Goal: Navigation & Orientation: Find specific page/section

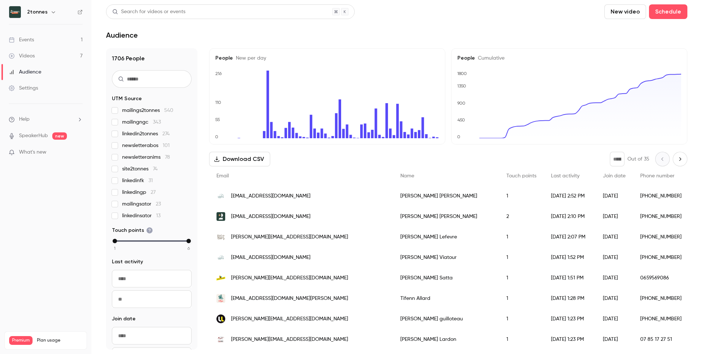
click at [50, 34] on link "Events 1" at bounding box center [45, 40] width 91 height 16
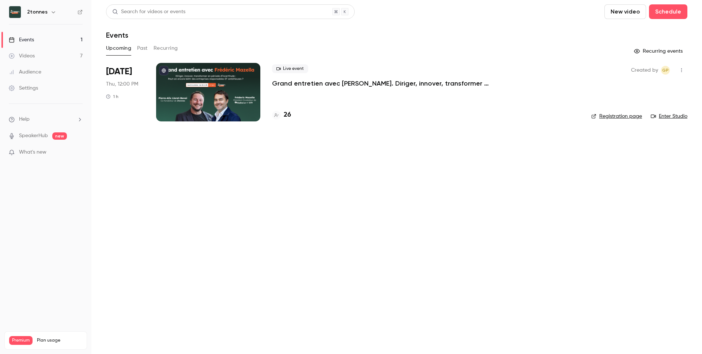
click at [220, 83] on div at bounding box center [208, 92] width 104 height 59
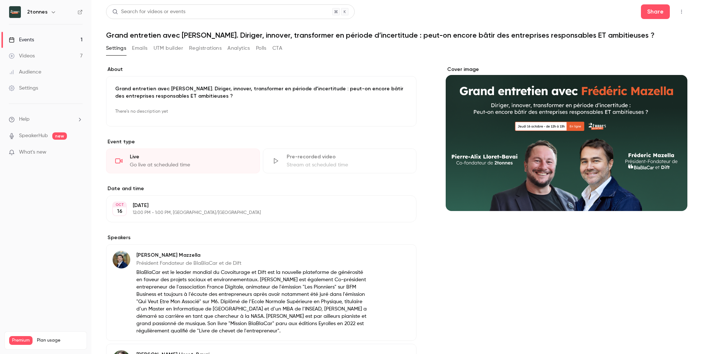
click at [633, 122] on div "Cover image" at bounding box center [567, 138] width 242 height 145
click at [0, 0] on input "Cover image" at bounding box center [0, 0] width 0 height 0
click at [136, 47] on button "Emails" at bounding box center [139, 48] width 15 height 12
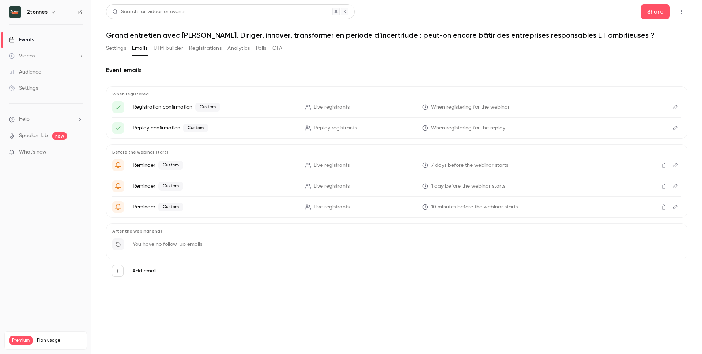
click at [181, 48] on button "UTM builder" at bounding box center [169, 48] width 30 height 12
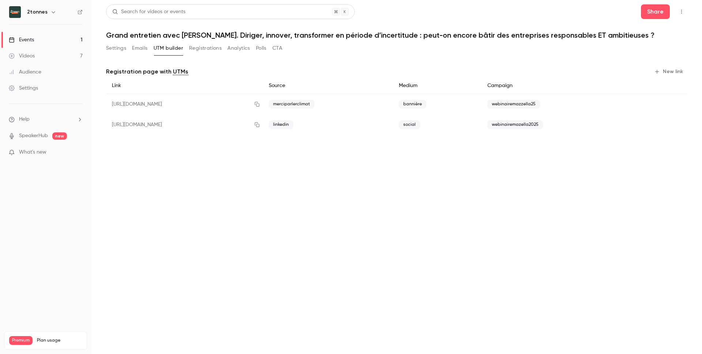
click at [201, 50] on button "Registrations" at bounding box center [205, 48] width 33 height 12
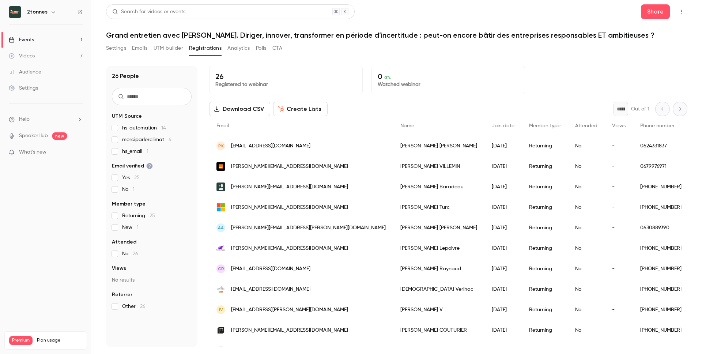
click at [227, 49] on button "Analytics" at bounding box center [238, 48] width 23 height 12
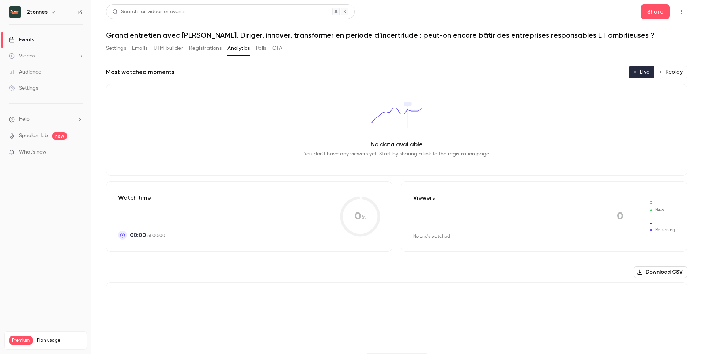
click at [269, 49] on div "Settings Emails UTM builder Registrations Analytics Polls CTA" at bounding box center [194, 48] width 176 height 12
click at [119, 46] on button "Settings" at bounding box center [116, 48] width 20 height 12
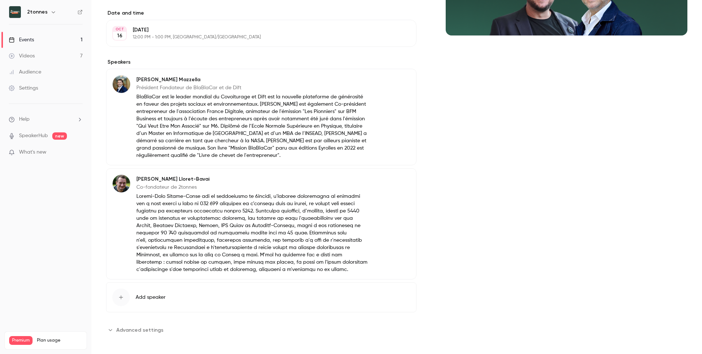
scroll to position [179, 0]
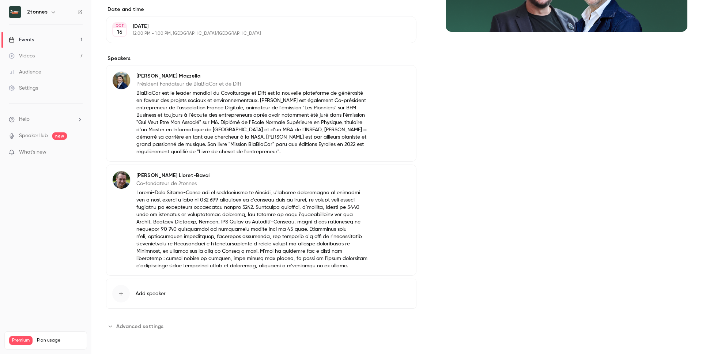
click at [122, 329] on span "Advanced settings" at bounding box center [139, 327] width 47 height 8
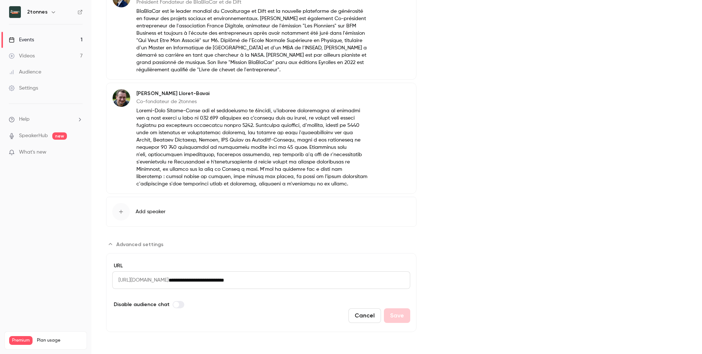
click at [222, 282] on input "**********" at bounding box center [290, 280] width 242 height 18
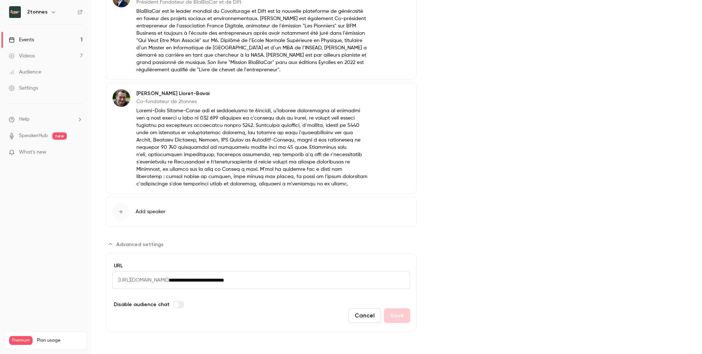
scroll to position [0, 0]
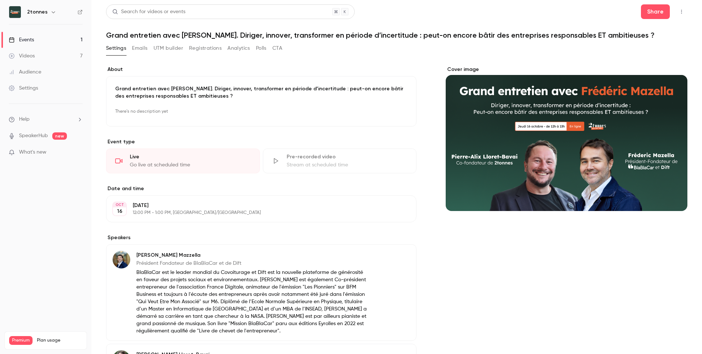
click at [49, 11] on button "button" at bounding box center [53, 12] width 9 height 9
click at [63, 67] on div "Billing" at bounding box center [57, 67] width 60 height 7
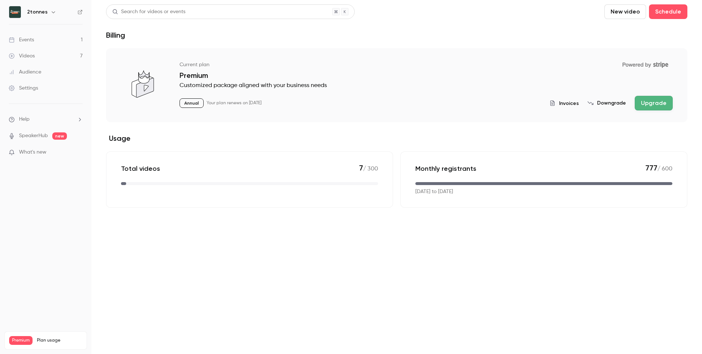
click at [50, 14] on icon "button" at bounding box center [53, 12] width 6 height 6
click at [134, 241] on div at bounding box center [351, 177] width 702 height 354
click at [35, 50] on link "Videos 7" at bounding box center [45, 56] width 91 height 16
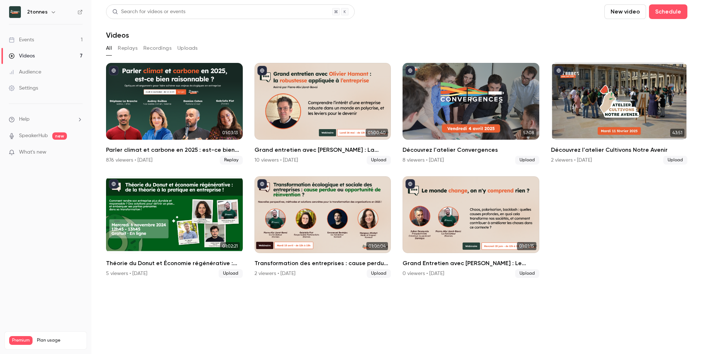
click at [58, 42] on link "Events 1" at bounding box center [45, 40] width 91 height 16
